Goal: Information Seeking & Learning: Compare options

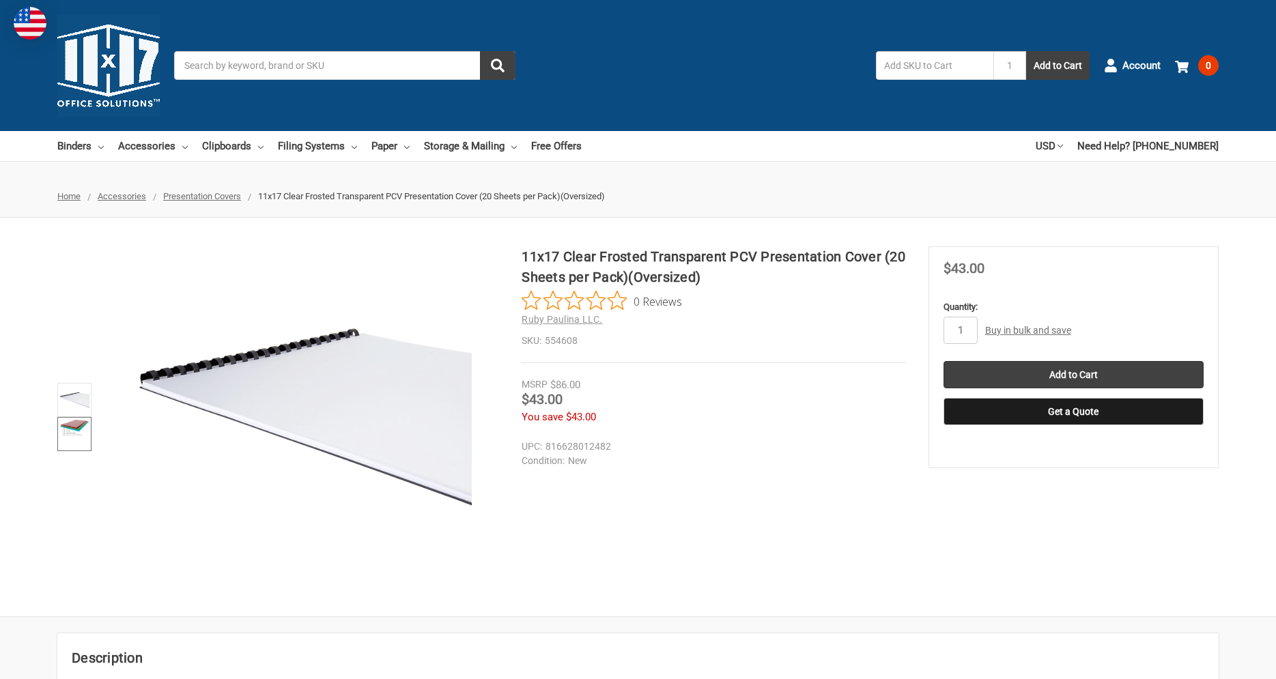
click at [76, 425] on img at bounding box center [74, 428] width 30 height 18
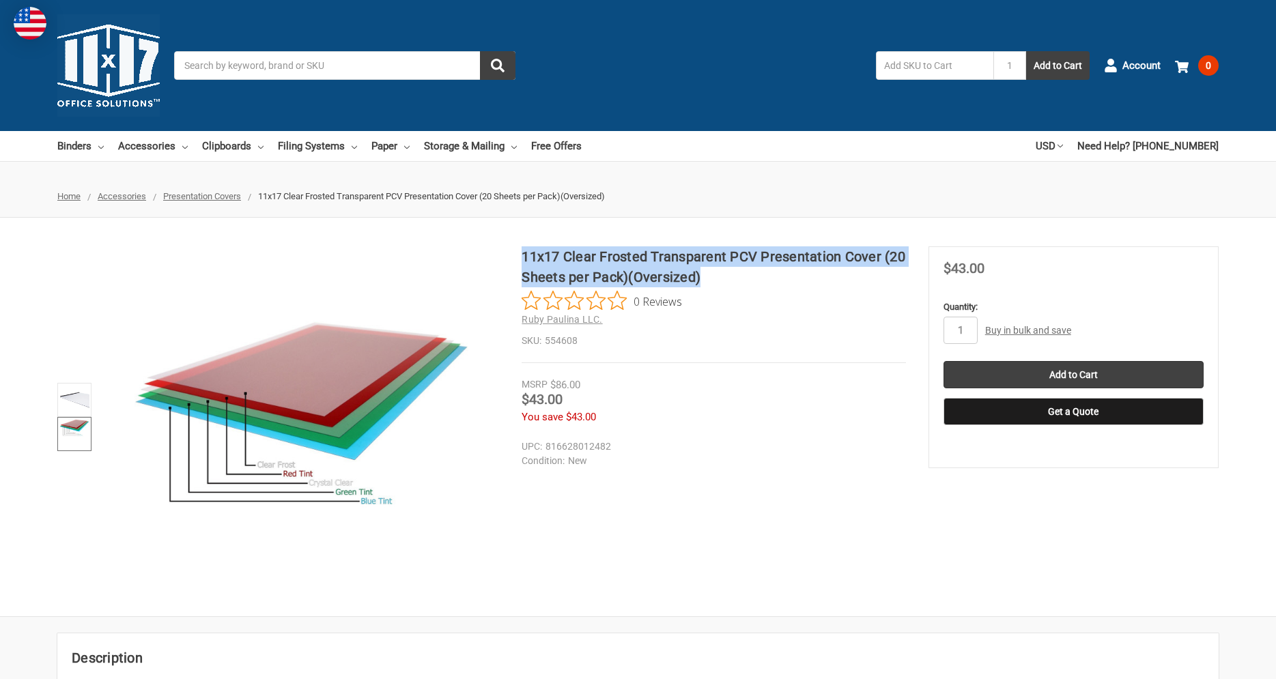
drag, startPoint x: 522, startPoint y: 257, endPoint x: 745, endPoint y: 278, distance: 223.5
click at [745, 278] on h1 "11x17 Clear Frosted Transparent PCV Presentation Cover (20 Sheets per Pack)(Ove…" at bounding box center [714, 266] width 384 height 41
copy h1 "11x17 Clear Frosted Transparent PCV Presentation Cover (20 Sheets per Pack)(Ove…"
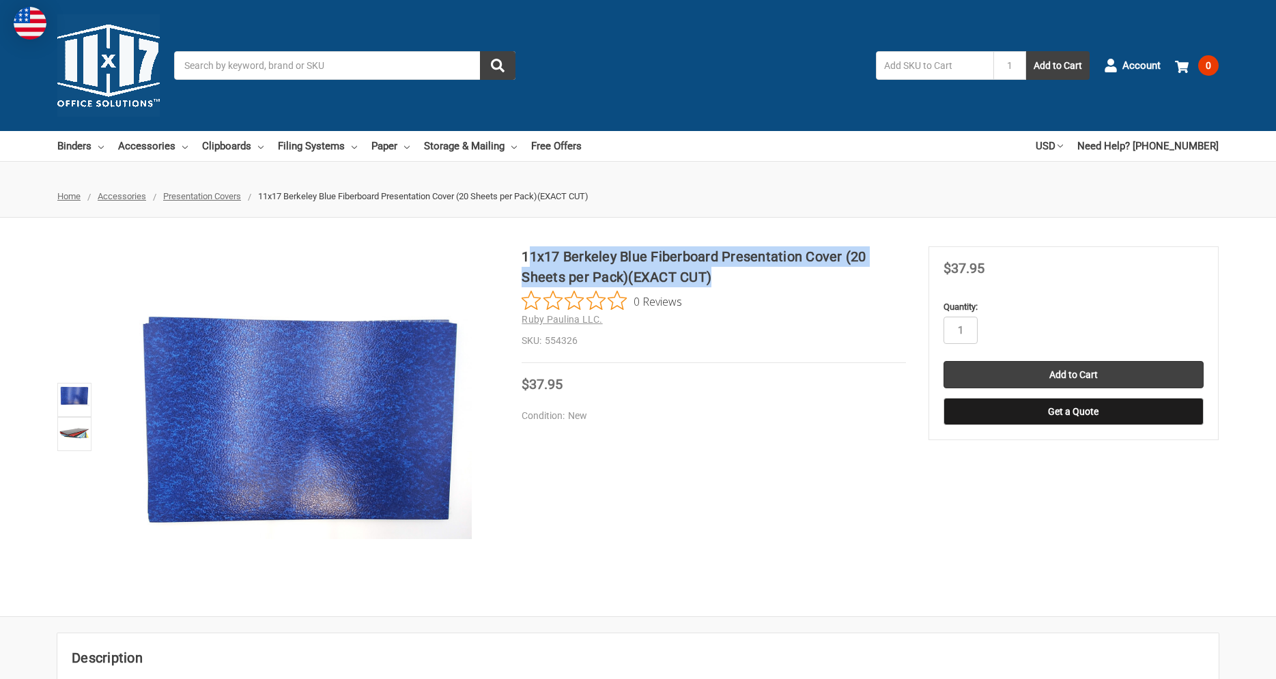
drag, startPoint x: 521, startPoint y: 253, endPoint x: 534, endPoint y: 257, distance: 13.6
click at [534, 257] on div "11x17 Berkeley Blue Fiberboard Presentation Cover (20 Sheets per Pack)(EXACT CU…" at bounding box center [638, 416] width 1276 height 341
click at [521, 257] on section at bounding box center [289, 416] width 464 height 341
drag, startPoint x: 523, startPoint y: 255, endPoint x: 720, endPoint y: 274, distance: 198.3
click at [720, 274] on h1 "11x17 Berkeley Blue Fiberboard Presentation Cover (20 Sheets per Pack)(EXACT CU…" at bounding box center [714, 266] width 384 height 41
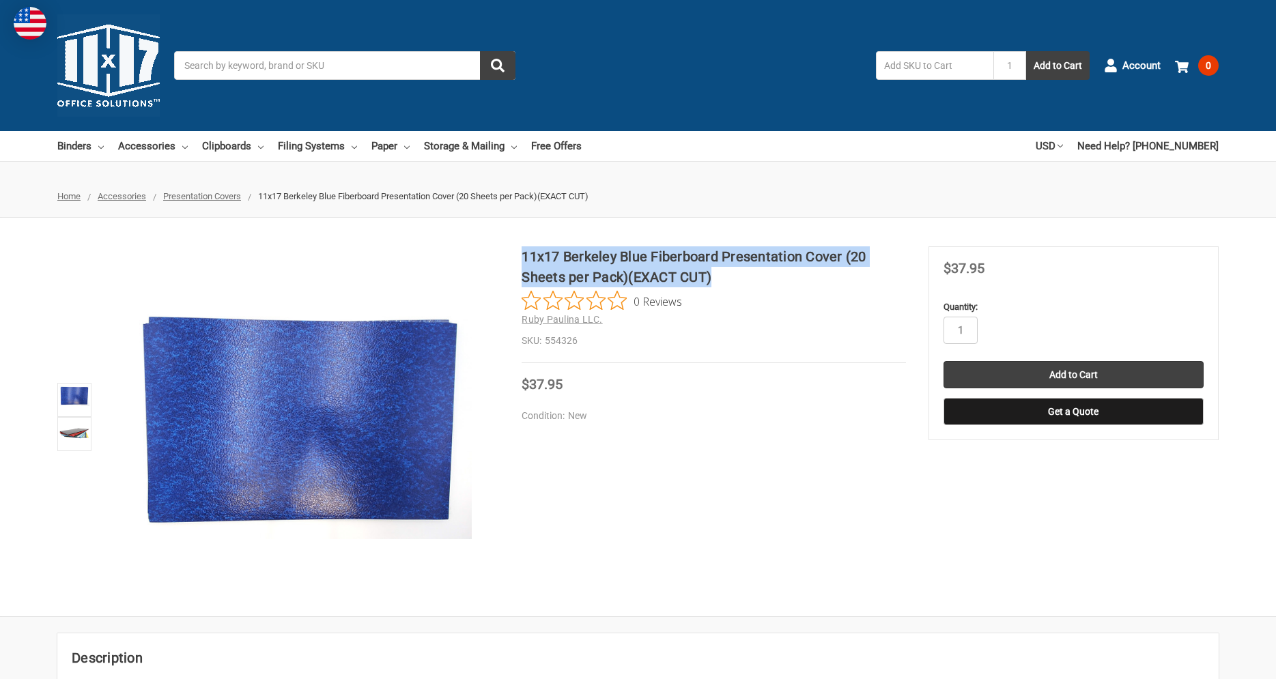
copy h1 "11x17 Berkeley Blue Fiberboard Presentation Cover (20 Sheets per Pack)(EXACT CU…"
